Goal: Information Seeking & Learning: Understand process/instructions

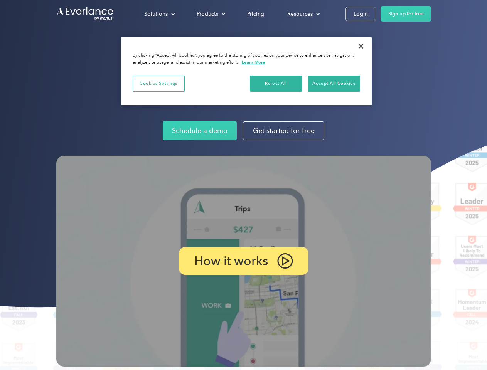
click at [243, 185] on img at bounding box center [243, 261] width 374 height 211
click at [159, 14] on div "Solutions" at bounding box center [155, 14] width 23 height 10
click at [210, 14] on div "Products" at bounding box center [207, 14] width 22 height 10
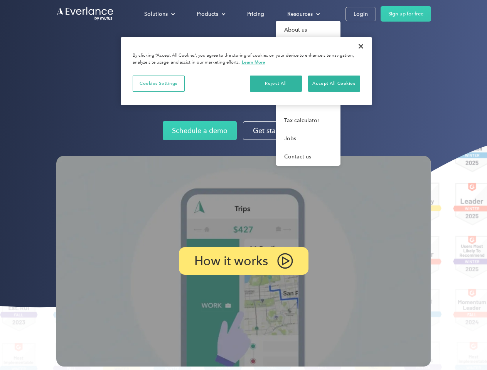
click at [302, 14] on div "Resources" at bounding box center [299, 14] width 25 height 10
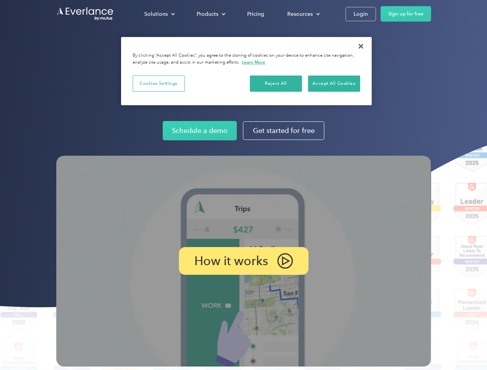
click at [243, 261] on p "How it works" at bounding box center [231, 260] width 74 height 9
click at [158, 83] on button "Cookies Settings" at bounding box center [159, 84] width 52 height 16
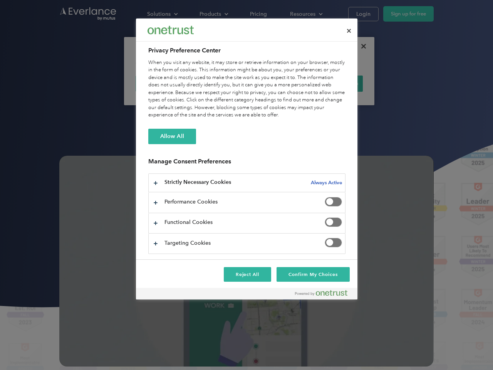
click at [276, 83] on div "When you visit any website, it may store or retrieve information on your browse…" at bounding box center [246, 89] width 197 height 60
click at [334, 83] on div "When you visit any website, it may store or retrieve information on your browse…" at bounding box center [246, 89] width 197 height 60
click at [361, 46] on div at bounding box center [246, 185] width 493 height 370
